Goal: Information Seeking & Learning: Learn about a topic

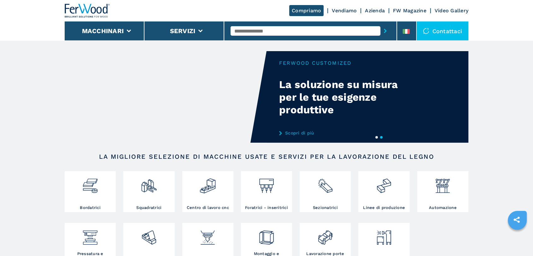
click at [246, 31] on input "text" at bounding box center [305, 30] width 150 height 9
type input "******"
click at [380, 24] on button "submit-button" at bounding box center [385, 31] width 10 height 14
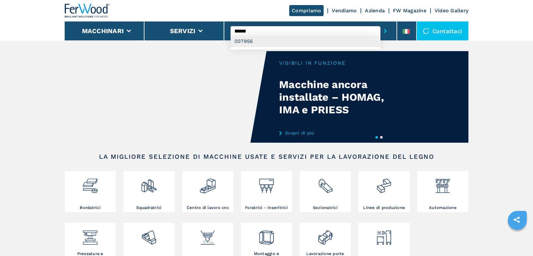
click at [276, 41] on div "007956" at bounding box center [305, 41] width 150 height 11
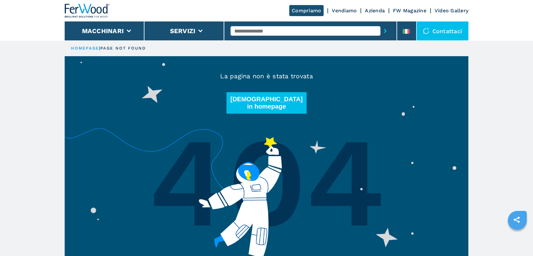
click at [261, 33] on input "text" at bounding box center [305, 30] width 150 height 9
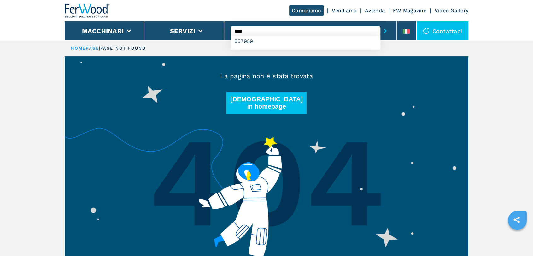
click at [380, 24] on button "submit-button" at bounding box center [385, 31] width 10 height 14
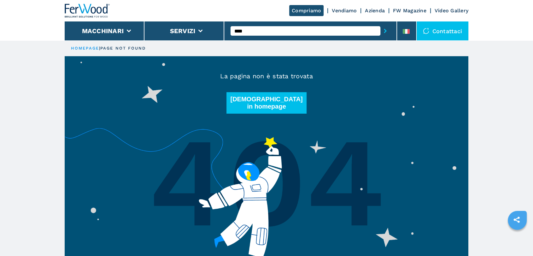
click at [380, 24] on button "submit-button" at bounding box center [385, 31] width 10 height 14
click at [252, 46] on div "007956" at bounding box center [305, 41] width 150 height 11
type input "******"
click at [380, 24] on button "submit-button" at bounding box center [385, 31] width 10 height 14
click at [275, 32] on input "******" at bounding box center [305, 30] width 150 height 9
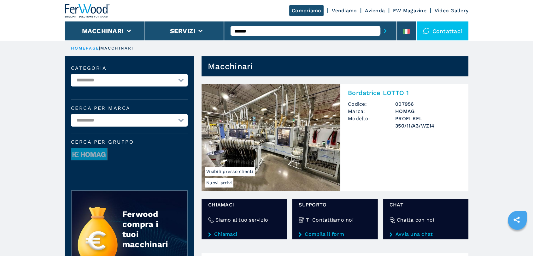
click at [262, 122] on img at bounding box center [270, 137] width 139 height 107
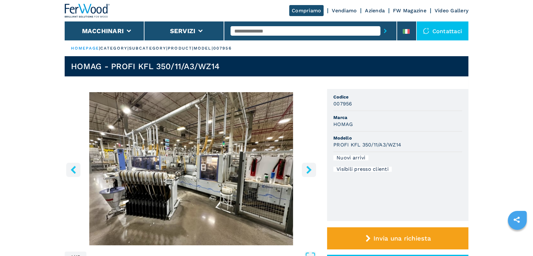
click at [302, 170] on button "right-button" at bounding box center [309, 169] width 14 height 14
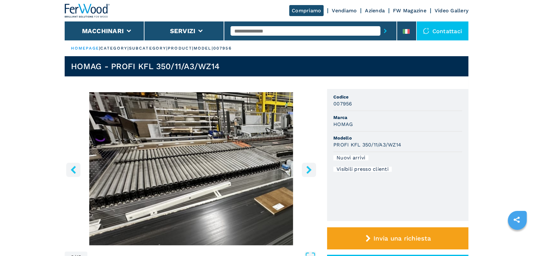
click at [304, 170] on button "right-button" at bounding box center [309, 169] width 14 height 14
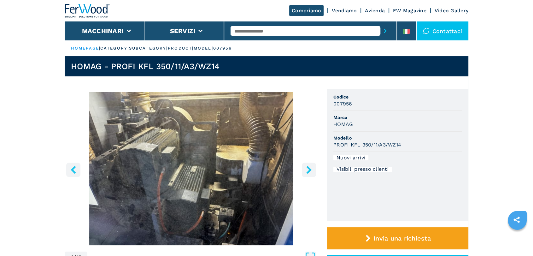
click at [304, 170] on button "right-button" at bounding box center [309, 169] width 14 height 14
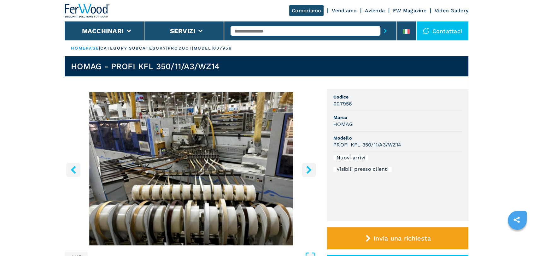
click at [304, 170] on button "right-button" at bounding box center [309, 169] width 14 height 14
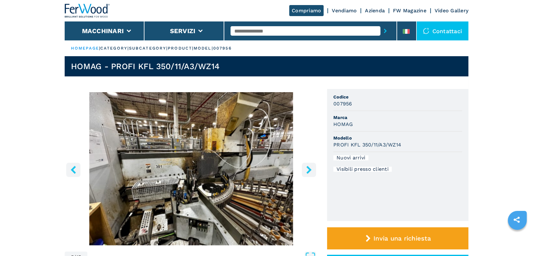
click at [304, 170] on button "right-button" at bounding box center [309, 169] width 14 height 14
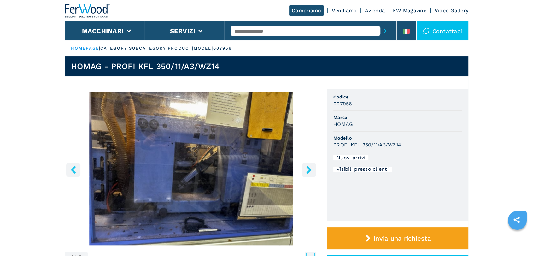
click at [304, 170] on button "right-button" at bounding box center [309, 169] width 14 height 14
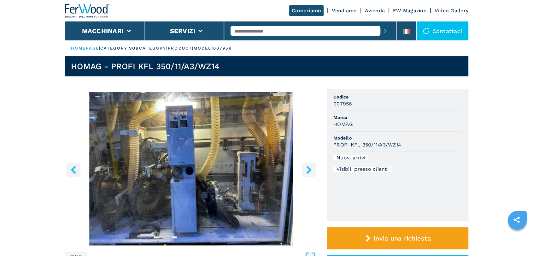
click at [304, 170] on button "right-button" at bounding box center [309, 169] width 14 height 14
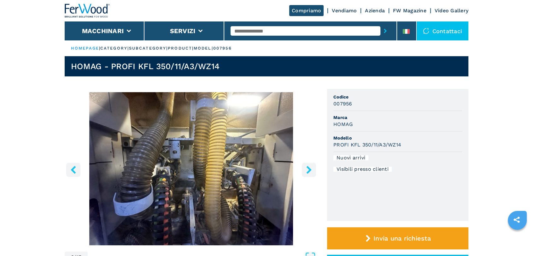
click at [304, 170] on button "right-button" at bounding box center [309, 169] width 14 height 14
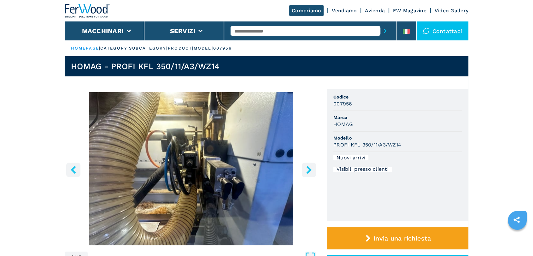
click at [306, 167] on icon "right-button" at bounding box center [309, 169] width 8 height 8
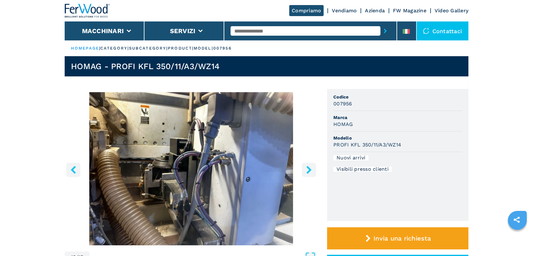
click at [306, 167] on icon "right-button" at bounding box center [309, 169] width 8 height 8
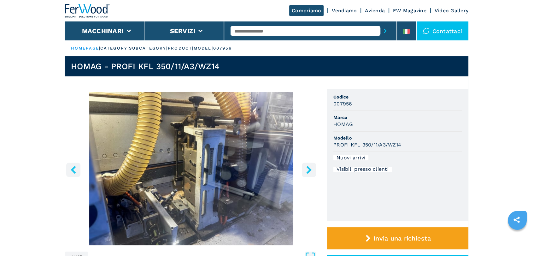
click at [306, 167] on icon "right-button" at bounding box center [309, 169] width 8 height 8
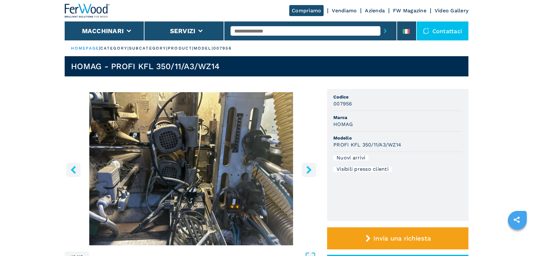
click at [306, 167] on icon "right-button" at bounding box center [309, 169] width 8 height 8
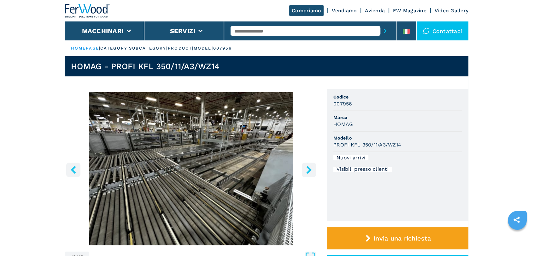
click at [306, 167] on icon "right-button" at bounding box center [309, 169] width 8 height 8
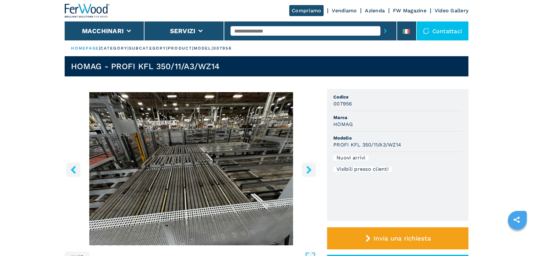
click at [306, 167] on icon "right-button" at bounding box center [308, 169] width 5 height 8
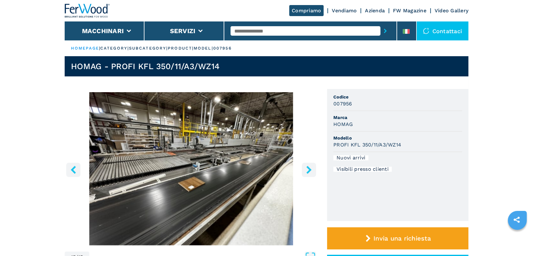
click at [306, 166] on icon "right-button" at bounding box center [309, 169] width 8 height 8
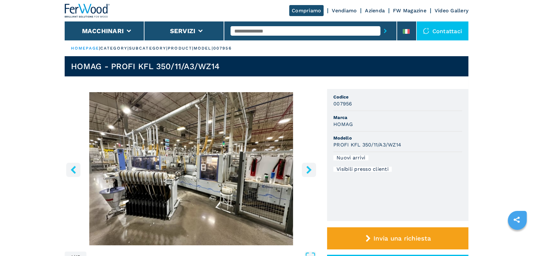
click at [306, 166] on icon "right-button" at bounding box center [309, 169] width 8 height 8
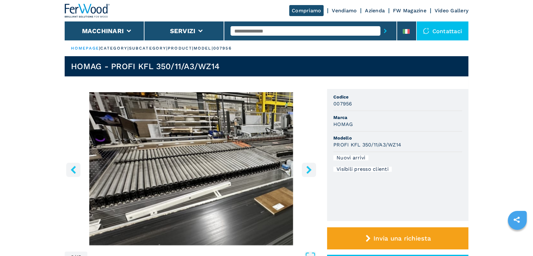
click at [305, 165] on icon "right-button" at bounding box center [309, 169] width 8 height 8
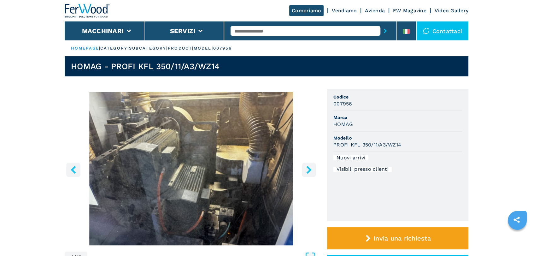
click at [308, 171] on icon "right-button" at bounding box center [308, 169] width 5 height 8
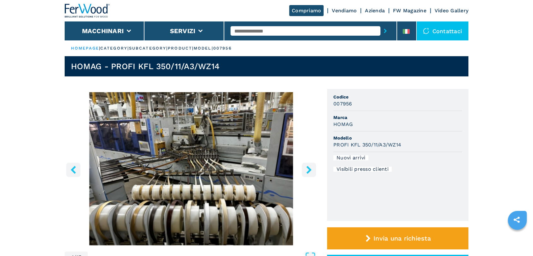
click at [308, 170] on icon "right-button" at bounding box center [309, 169] width 8 height 8
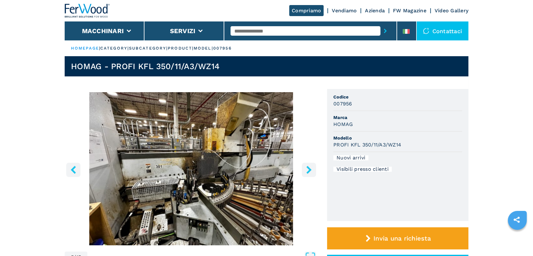
click at [308, 169] on icon "right-button" at bounding box center [309, 169] width 8 height 8
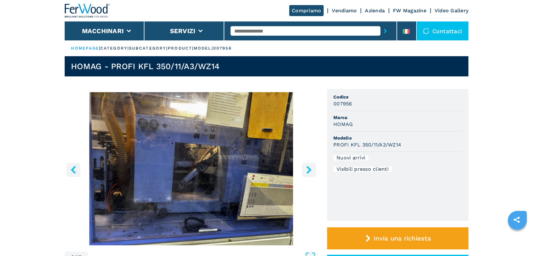
click at [307, 167] on icon "right-button" at bounding box center [308, 169] width 5 height 8
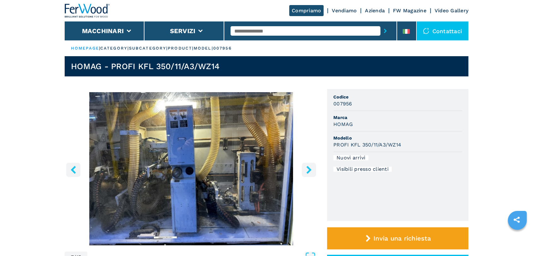
click at [307, 167] on icon "right-button" at bounding box center [308, 169] width 5 height 8
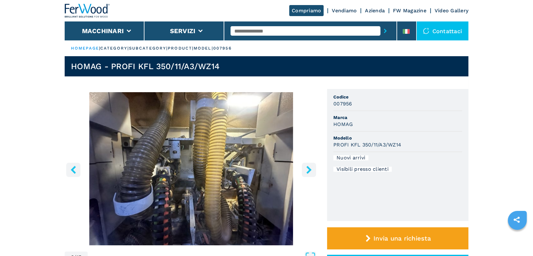
click at [307, 167] on icon "right-button" at bounding box center [308, 169] width 5 height 8
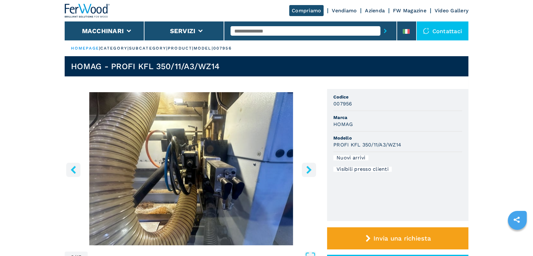
click at [307, 167] on icon "right-button" at bounding box center [308, 169] width 5 height 8
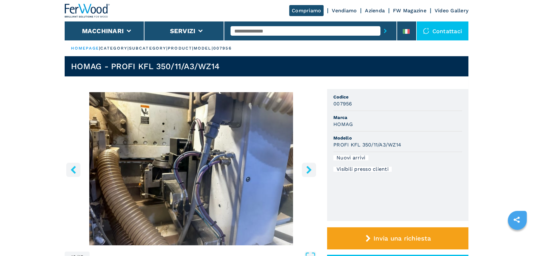
click at [307, 167] on icon "right-button" at bounding box center [308, 169] width 5 height 8
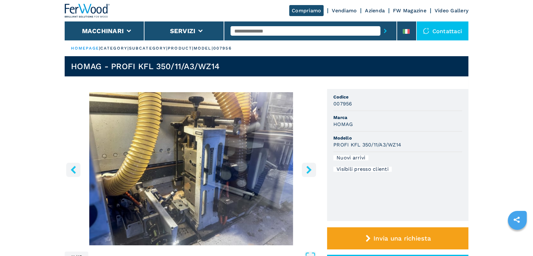
click at [307, 167] on icon "right-button" at bounding box center [308, 169] width 5 height 8
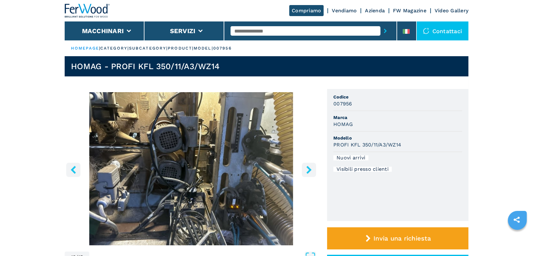
click at [307, 166] on icon "right-button" at bounding box center [308, 169] width 5 height 8
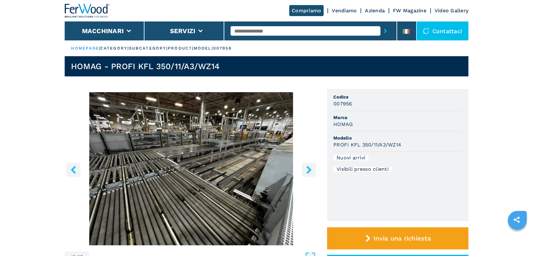
click at [307, 171] on icon "right-button" at bounding box center [308, 169] width 5 height 8
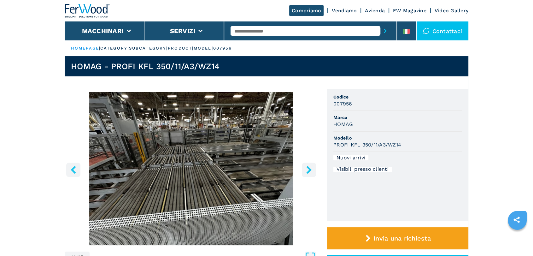
click at [308, 171] on icon "right-button" at bounding box center [308, 169] width 5 height 8
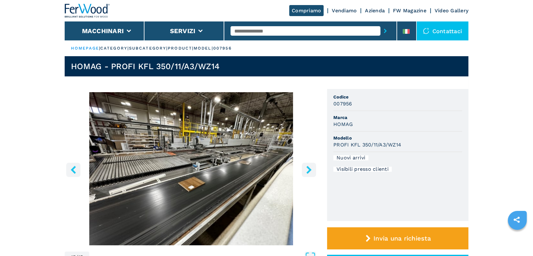
click at [308, 171] on icon "right-button" at bounding box center [308, 169] width 5 height 8
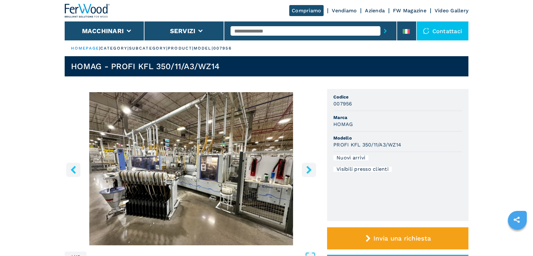
click at [309, 171] on icon "right-button" at bounding box center [308, 169] width 5 height 8
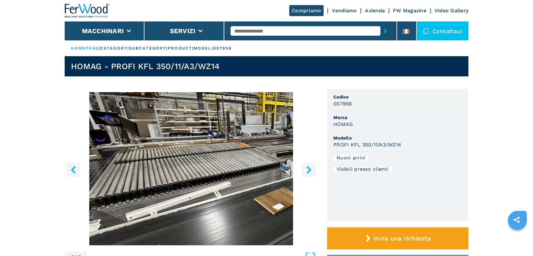
click at [309, 171] on icon "right-button" at bounding box center [308, 169] width 5 height 8
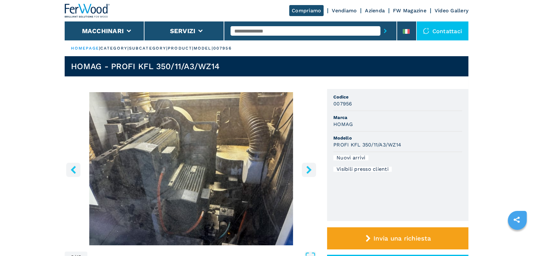
click at [309, 171] on icon "right-button" at bounding box center [308, 169] width 5 height 8
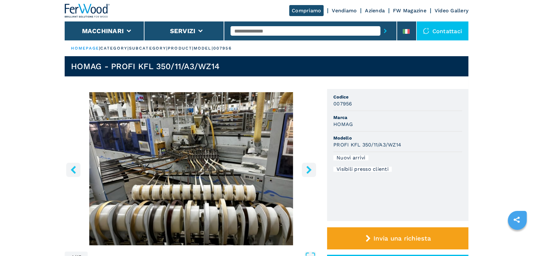
click at [309, 171] on icon "right-button" at bounding box center [308, 169] width 5 height 8
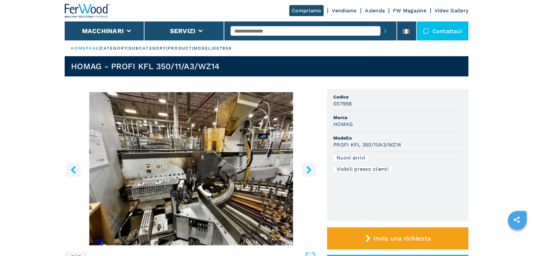
click at [309, 171] on icon "right-button" at bounding box center [308, 169] width 5 height 8
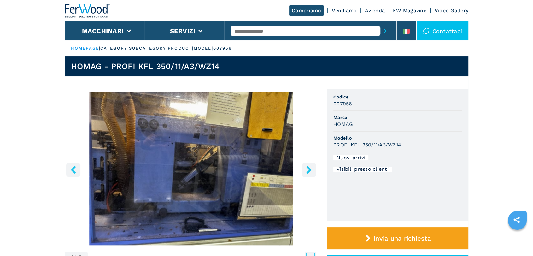
click at [309, 171] on icon "right-button" at bounding box center [308, 169] width 5 height 8
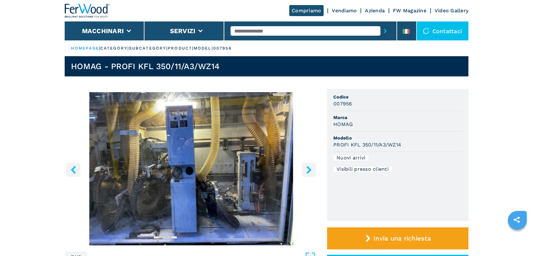
click at [309, 171] on icon "right-button" at bounding box center [308, 169] width 5 height 8
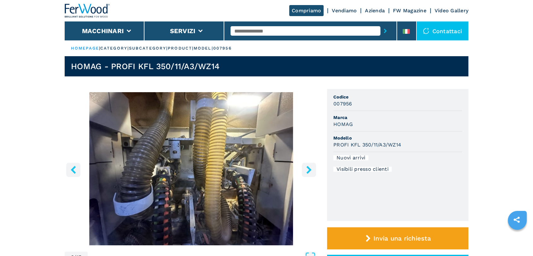
click at [309, 171] on icon "right-button" at bounding box center [308, 169] width 5 height 8
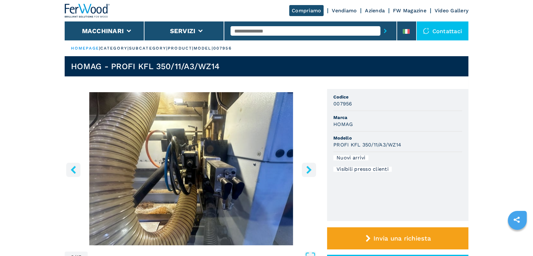
scroll to position [117, 0]
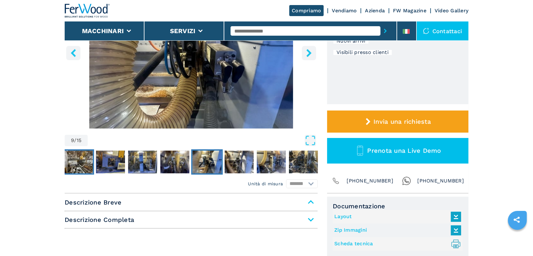
click at [84, 158] on img "Go to Slide 5" at bounding box center [78, 161] width 29 height 23
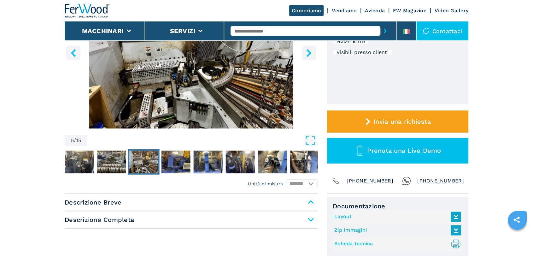
scroll to position [0, 0]
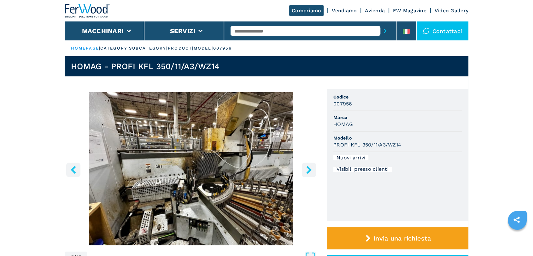
click at [315, 167] on button "right-button" at bounding box center [309, 169] width 14 height 14
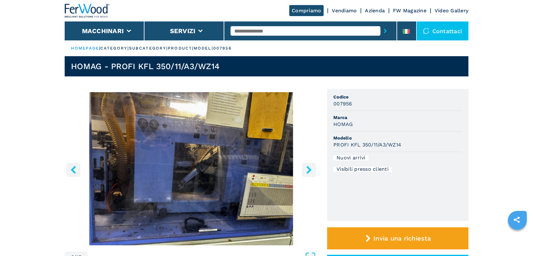
click at [315, 167] on button "right-button" at bounding box center [309, 169] width 14 height 14
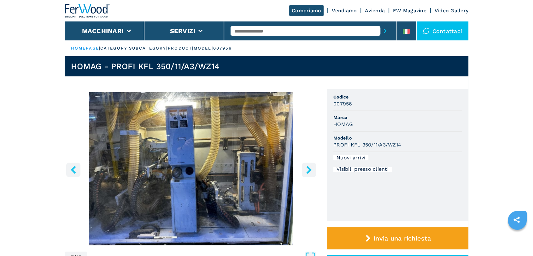
click at [313, 167] on button "right-button" at bounding box center [309, 169] width 14 height 14
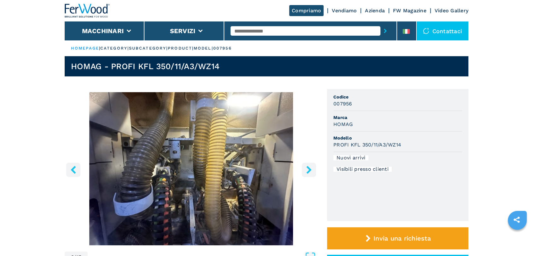
click at [313, 167] on button "right-button" at bounding box center [309, 169] width 14 height 14
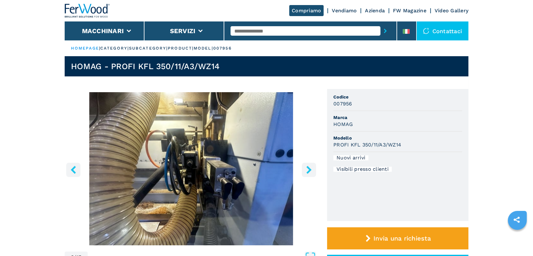
click at [313, 167] on button "right-button" at bounding box center [309, 169] width 14 height 14
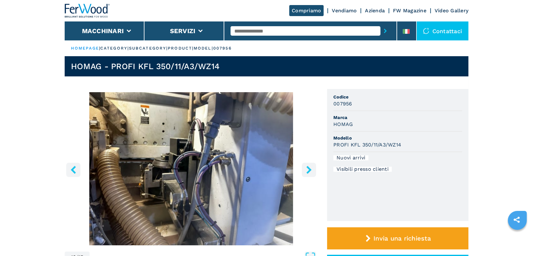
click at [313, 167] on button "right-button" at bounding box center [309, 169] width 14 height 14
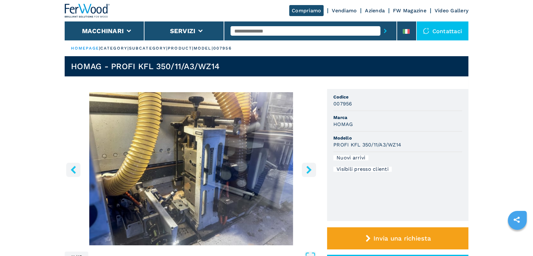
click at [313, 167] on button "right-button" at bounding box center [309, 169] width 14 height 14
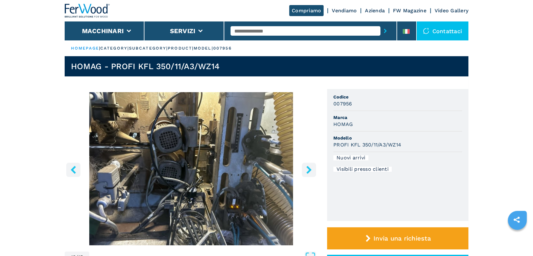
click at [313, 167] on button "right-button" at bounding box center [309, 169] width 14 height 14
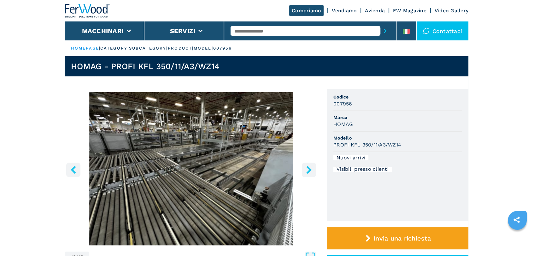
click at [312, 167] on icon "right-button" at bounding box center [309, 169] width 8 height 8
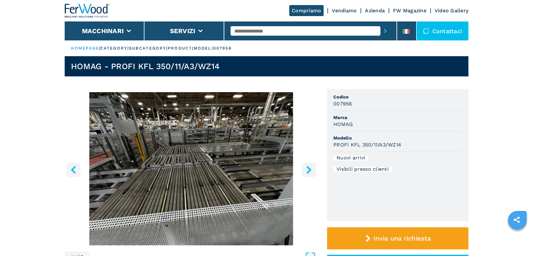
click at [311, 167] on icon "right-button" at bounding box center [309, 169] width 8 height 8
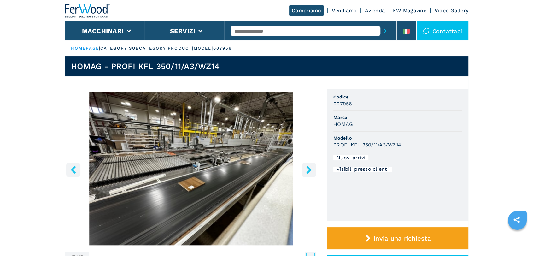
click at [309, 167] on icon "right-button" at bounding box center [309, 169] width 8 height 8
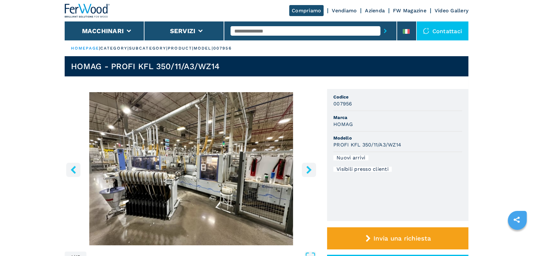
click at [303, 168] on button "right-button" at bounding box center [309, 169] width 14 height 14
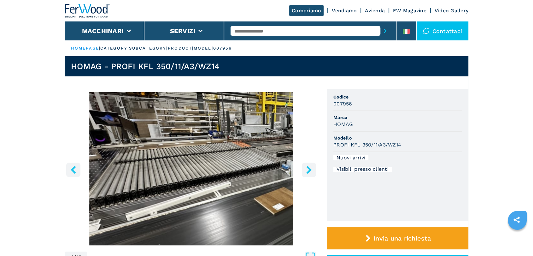
click at [303, 168] on button "right-button" at bounding box center [309, 169] width 14 height 14
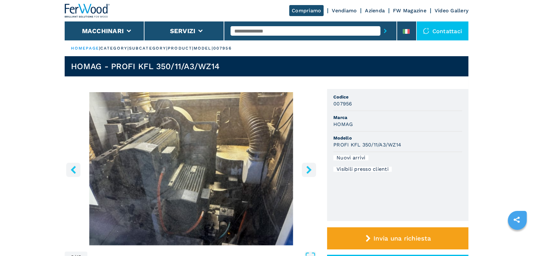
click at [303, 168] on button "right-button" at bounding box center [309, 169] width 14 height 14
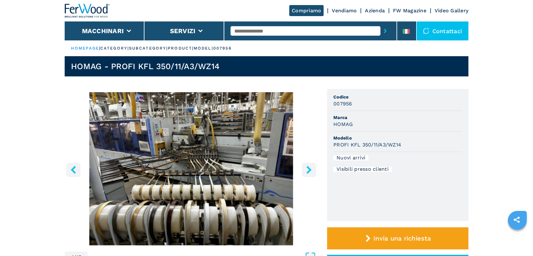
click at [303, 168] on button "right-button" at bounding box center [309, 169] width 14 height 14
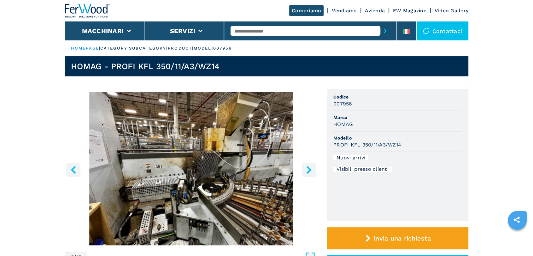
click at [303, 168] on button "right-button" at bounding box center [309, 169] width 14 height 14
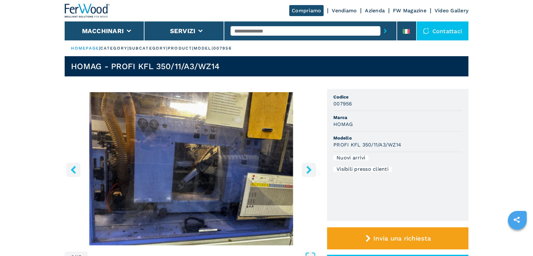
click at [303, 168] on button "right-button" at bounding box center [309, 169] width 14 height 14
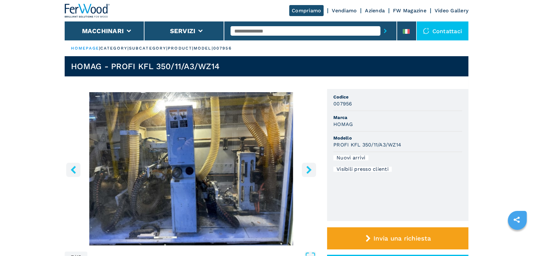
click at [303, 168] on button "right-button" at bounding box center [309, 169] width 14 height 14
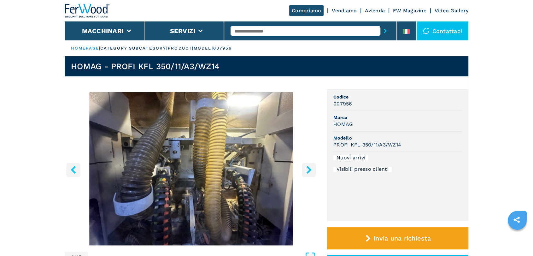
click at [303, 168] on button "right-button" at bounding box center [309, 169] width 14 height 14
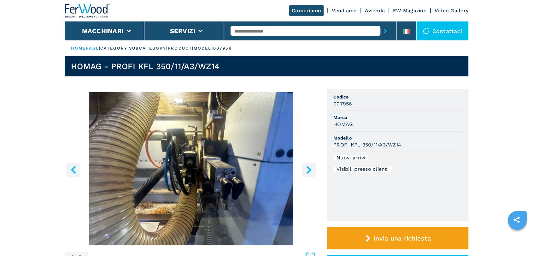
click at [303, 168] on button "right-button" at bounding box center [309, 169] width 14 height 14
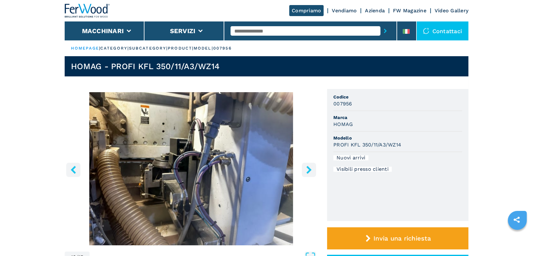
click at [303, 168] on button "right-button" at bounding box center [309, 169] width 14 height 14
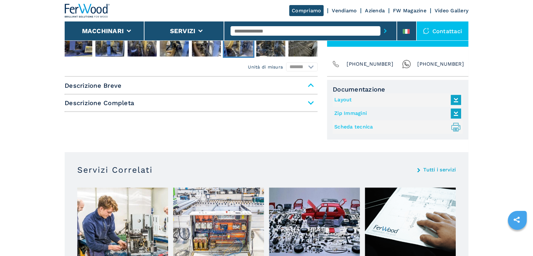
scroll to position [117, 0]
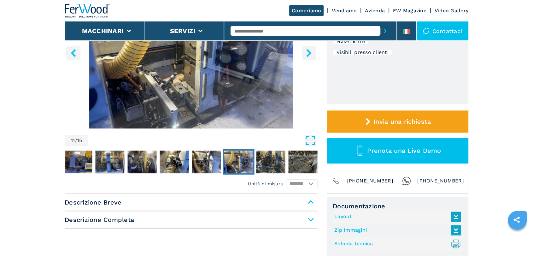
click at [309, 142] on icon "Open Fullscreen" at bounding box center [309, 140] width 11 height 11
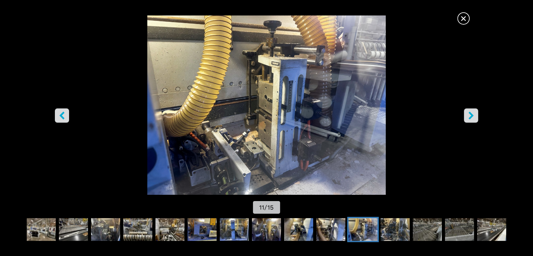
click at [475, 116] on button "right-button" at bounding box center [471, 115] width 14 height 14
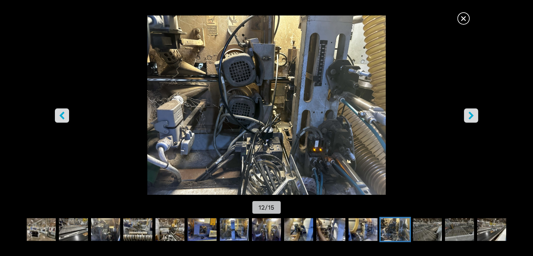
click at [466, 114] on button "right-button" at bounding box center [471, 115] width 14 height 14
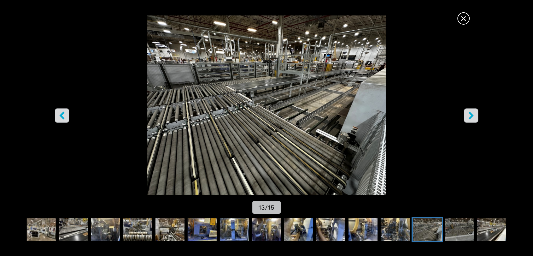
click at [470, 115] on icon "right-button" at bounding box center [471, 115] width 8 height 8
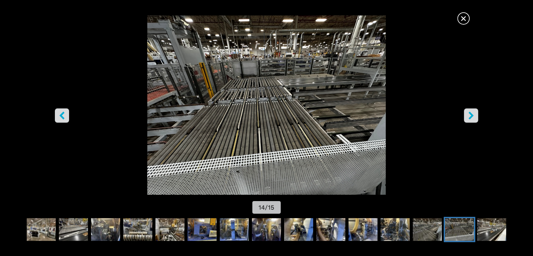
click at [470, 115] on icon "right-button" at bounding box center [471, 115] width 8 height 8
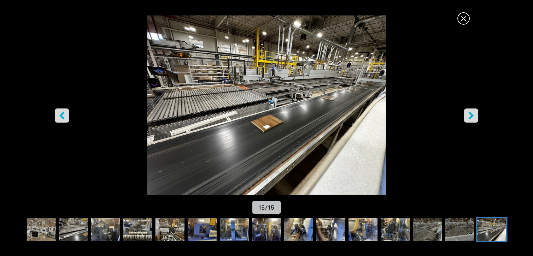
click at [470, 115] on icon "right-button" at bounding box center [471, 115] width 8 height 8
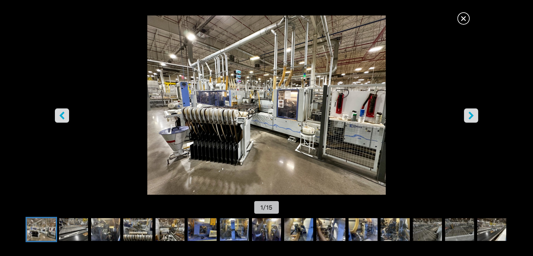
click at [470, 115] on icon "right-button" at bounding box center [471, 115] width 8 height 8
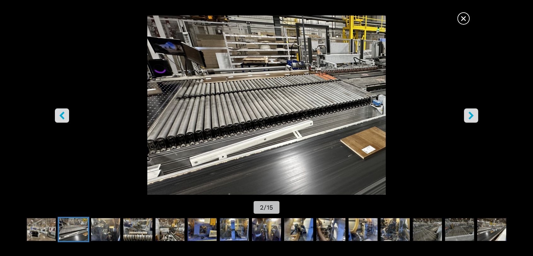
click at [470, 115] on icon "right-button" at bounding box center [471, 115] width 8 height 8
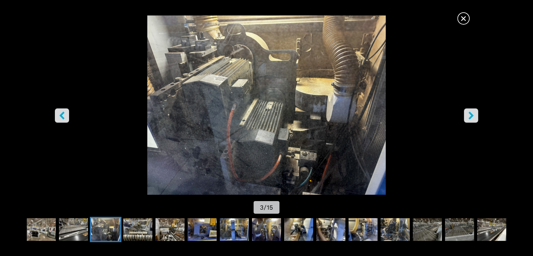
click at [470, 115] on icon "right-button" at bounding box center [471, 115] width 8 height 8
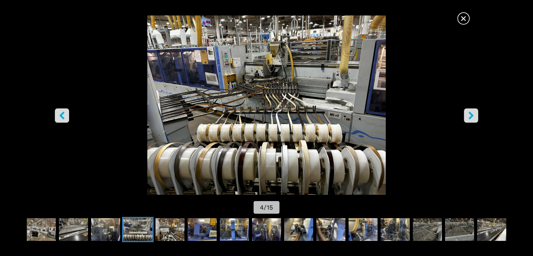
click at [470, 115] on icon "right-button" at bounding box center [471, 115] width 8 height 8
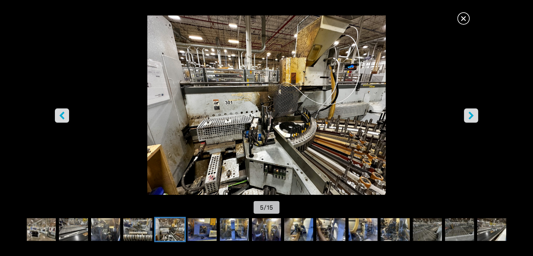
click at [470, 115] on icon "right-button" at bounding box center [471, 115] width 8 height 8
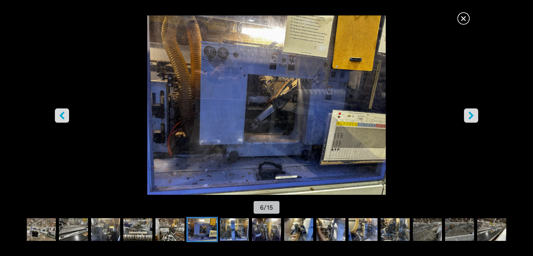
click at [470, 115] on icon "right-button" at bounding box center [471, 115] width 8 height 8
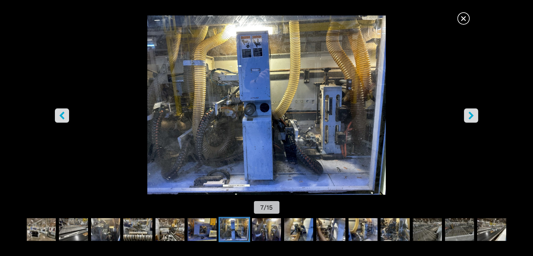
click at [470, 115] on icon "right-button" at bounding box center [471, 115] width 8 height 8
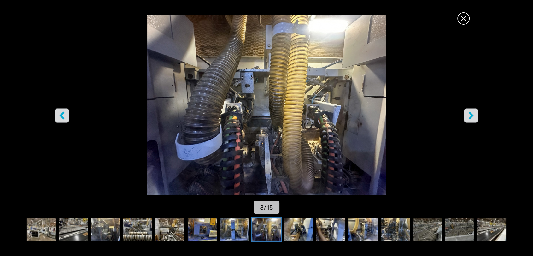
click at [463, 14] on span "×" at bounding box center [463, 17] width 11 height 11
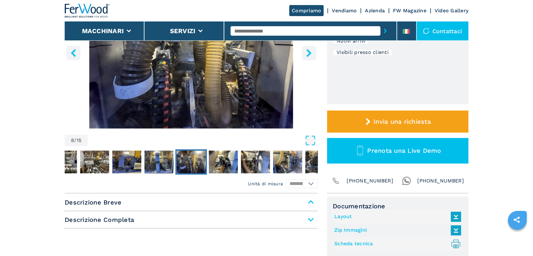
scroll to position [0, 0]
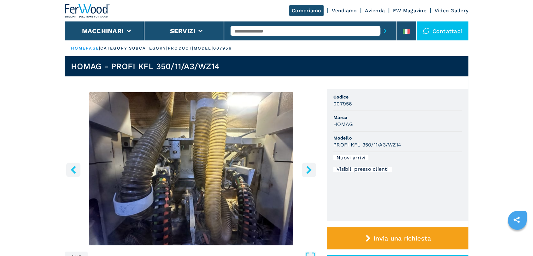
click at [310, 173] on icon "right-button" at bounding box center [309, 169] width 8 height 8
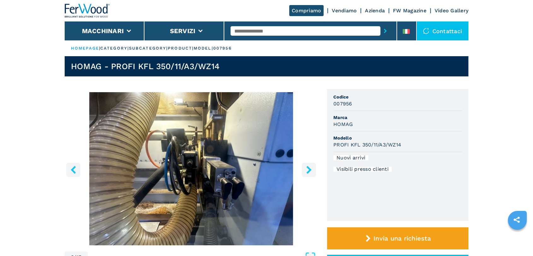
click at [310, 173] on icon "right-button" at bounding box center [309, 169] width 8 height 8
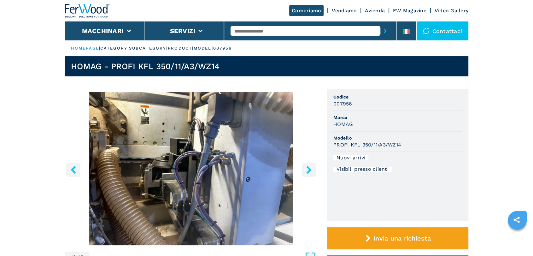
click at [310, 173] on icon "right-button" at bounding box center [309, 169] width 8 height 8
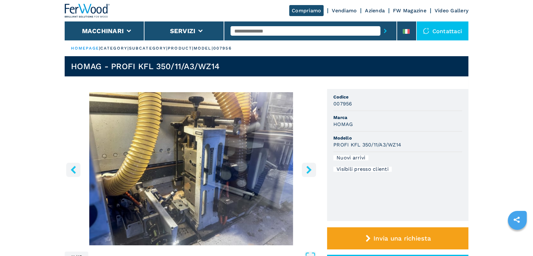
click at [310, 173] on icon "right-button" at bounding box center [309, 169] width 8 height 8
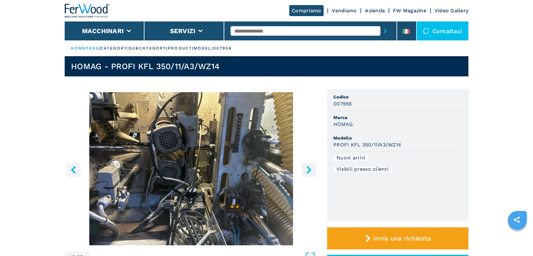
click at [310, 173] on icon "right-button" at bounding box center [309, 169] width 8 height 8
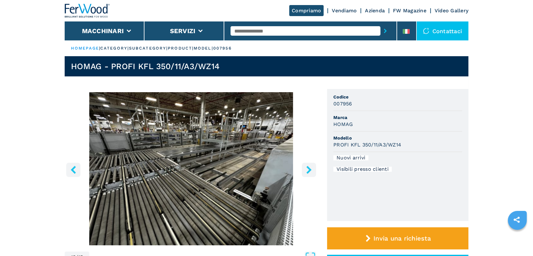
click at [308, 172] on icon "right-button" at bounding box center [308, 169] width 5 height 8
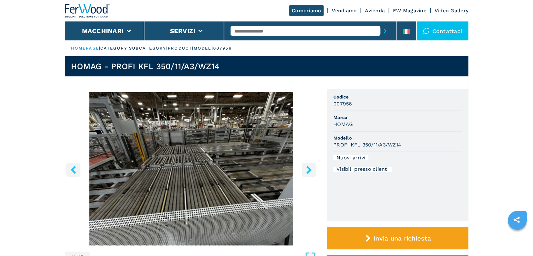
click at [308, 172] on icon "right-button" at bounding box center [308, 169] width 5 height 8
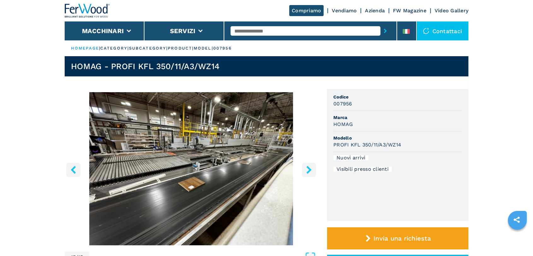
click at [308, 172] on icon "right-button" at bounding box center [308, 169] width 5 height 8
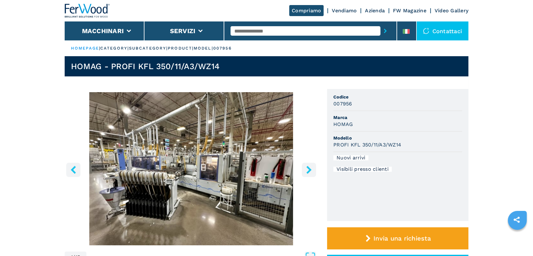
click at [308, 172] on icon "right-button" at bounding box center [308, 169] width 5 height 8
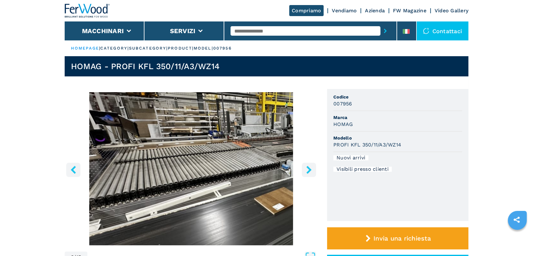
click at [308, 172] on icon "right-button" at bounding box center [308, 169] width 5 height 8
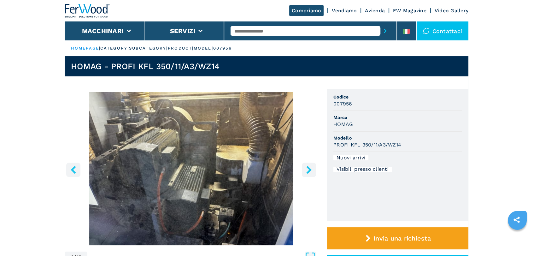
click at [308, 172] on icon "right-button" at bounding box center [308, 169] width 5 height 8
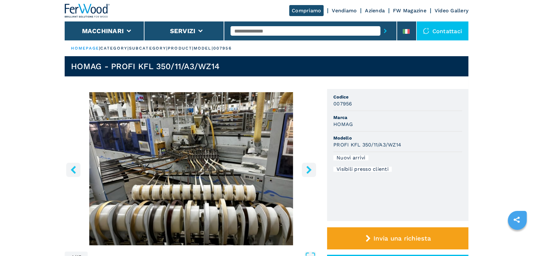
click at [308, 172] on icon "right-button" at bounding box center [308, 169] width 5 height 8
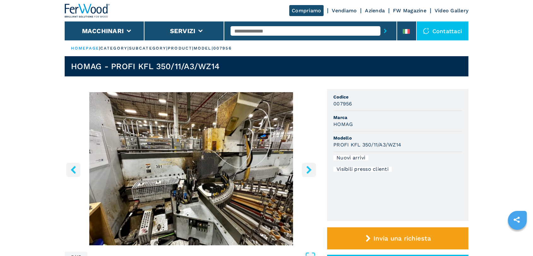
click at [308, 172] on icon "right-button" at bounding box center [308, 169] width 5 height 8
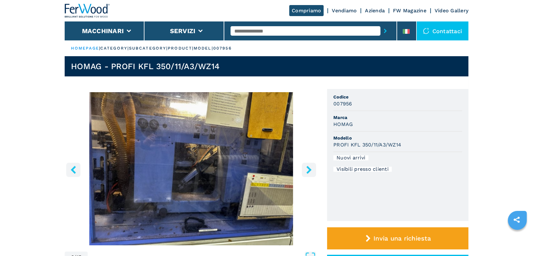
click at [308, 172] on icon "right-button" at bounding box center [308, 169] width 5 height 8
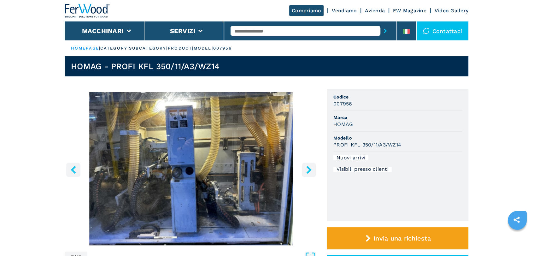
click at [307, 172] on icon "right-button" at bounding box center [308, 169] width 5 height 8
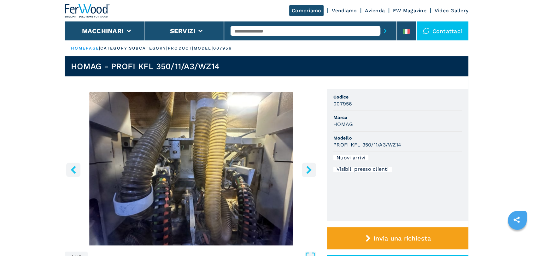
click at [307, 172] on icon "right-button" at bounding box center [308, 169] width 5 height 8
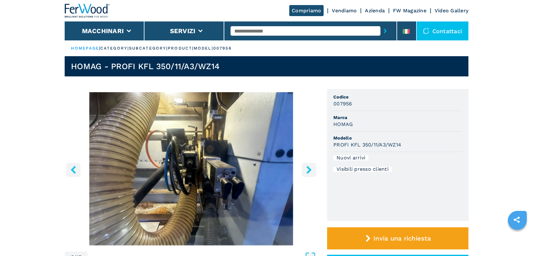
click at [304, 170] on button "right-button" at bounding box center [309, 169] width 14 height 14
